Goal: Transaction & Acquisition: Purchase product/service

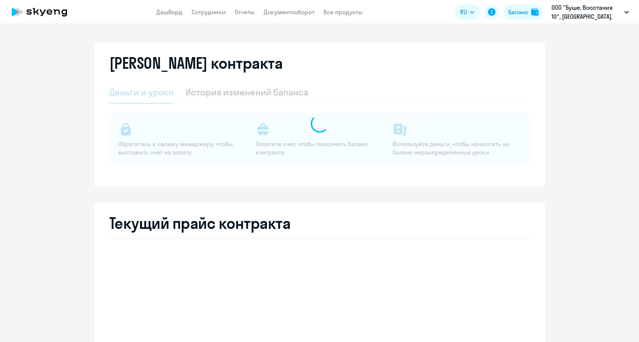
select select "english_adult_not_native_speaker"
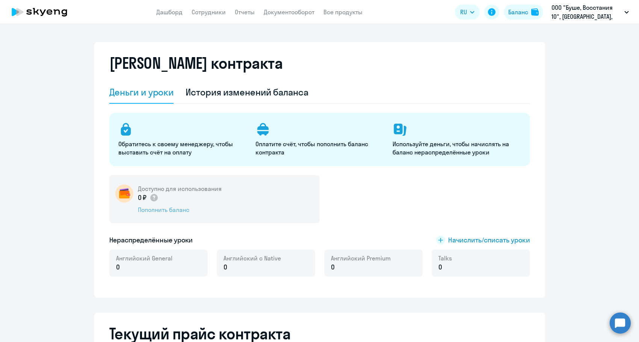
click at [156, 209] on div "Пополнить баланс" at bounding box center [180, 210] width 84 height 8
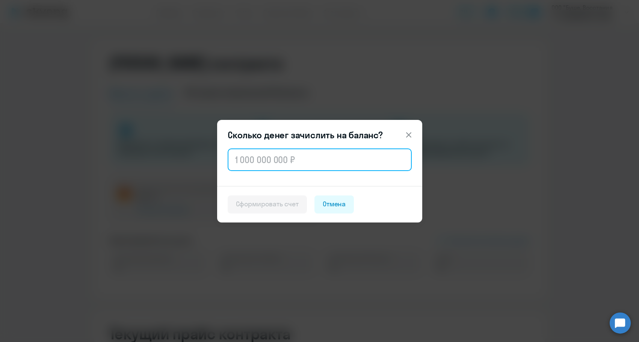
click at [279, 165] on input "text" at bounding box center [320, 159] width 184 height 23
paste input "111 744"
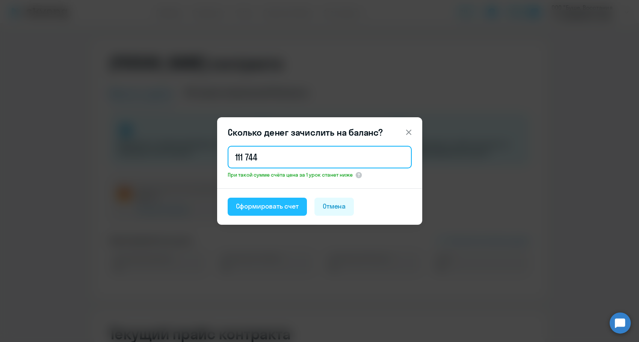
type input "111 744"
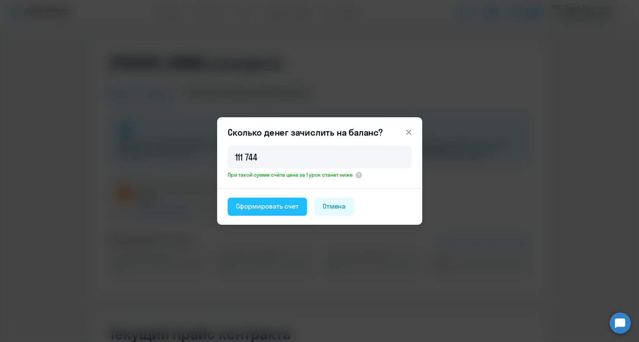
click at [270, 207] on div "Сформировать счет" at bounding box center [267, 206] width 63 height 10
